Goal: Information Seeking & Learning: Learn about a topic

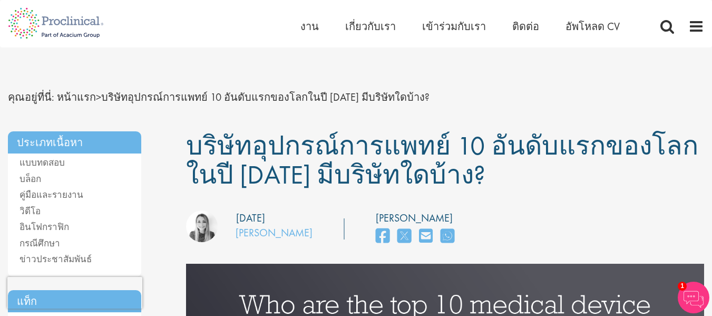
drag, startPoint x: 186, startPoint y: 144, endPoint x: 434, endPoint y: 181, distance: 251.5
click at [434, 181] on font "บริษัทอุปกรณ์การแพทย์ 10 อันดับแรกของโลกในปี [DATE] มีบริษัทใดบ้าง?" at bounding box center [442, 160] width 512 height 63
click at [482, 211] on div "ที่ปรึกษาของเราที่ดูแลบทบาท ผู้เขียน: [PERSON_NAME] [PERSON_NAME]โพสต์: [DATE] …" at bounding box center [445, 228] width 534 height 37
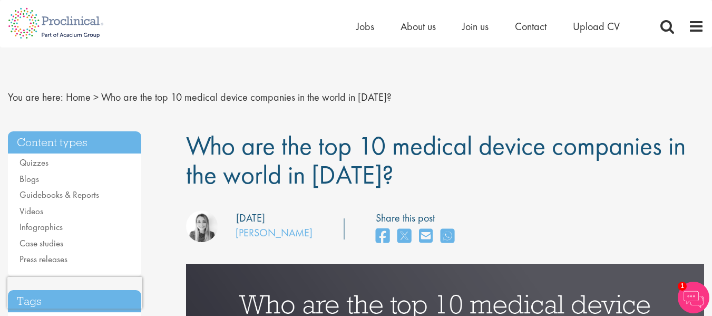
drag, startPoint x: 186, startPoint y: 144, endPoint x: 376, endPoint y: 180, distance: 194.1
click at [376, 180] on span "Who are the top 10 medical device companies in the world in [DATE]?" at bounding box center [436, 160] width 500 height 63
copy span "Who are the top 10 medical device companies in the world in [DATE]?"
drag, startPoint x: 232, startPoint y: 234, endPoint x: 297, endPoint y: 235, distance: 64.8
click at [297, 235] on div "our consultant managing the role Author: [PERSON_NAME] Posting date: [DATE]" at bounding box center [249, 227] width 142 height 35
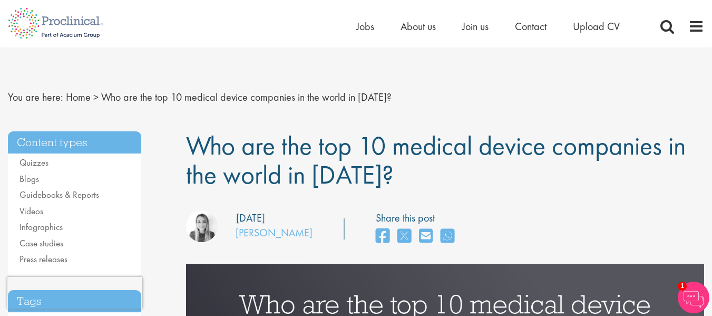
click at [303, 236] on div "our consultant managing the role Author: [PERSON_NAME] Posting date: [DATE] Sha…" at bounding box center [445, 228] width 534 height 37
drag, startPoint x: 303, startPoint y: 236, endPoint x: 238, endPoint y: 239, distance: 64.4
click at [238, 239] on div "our consultant managing the role Author: [PERSON_NAME] Posting date: [DATE] Sha…" at bounding box center [445, 228] width 534 height 37
copy link "[PERSON_NAME]"
